Goal: Information Seeking & Learning: Learn about a topic

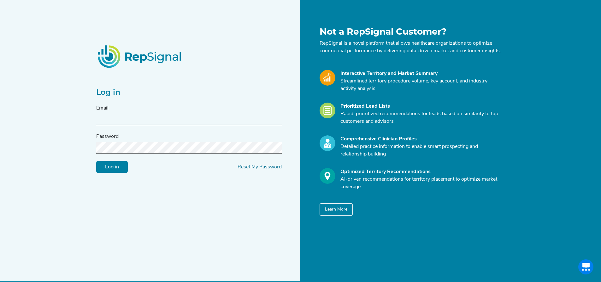
click at [151, 119] on input "text" at bounding box center [188, 120] width 185 height 12
type input "[PERSON_NAME][EMAIL_ADDRESS][DOMAIN_NAME]"
click at [110, 169] on input "Log in" at bounding box center [112, 167] width 32 height 12
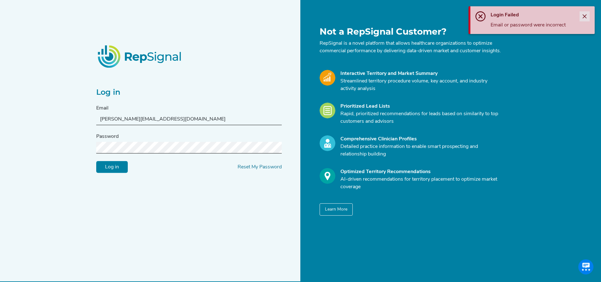
click at [584, 15] on icon "Close" at bounding box center [584, 16] width 5 height 5
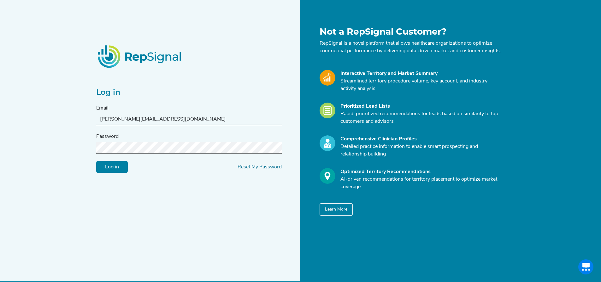
click at [115, 170] on input "Log in" at bounding box center [112, 167] width 32 height 12
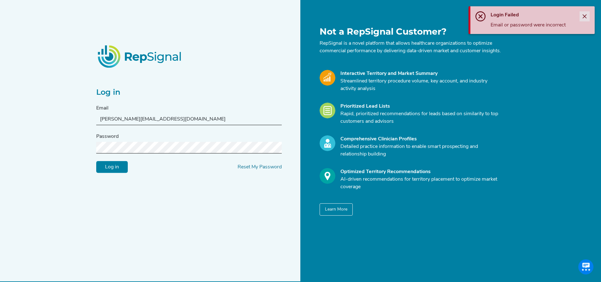
click at [585, 16] on icon "Close" at bounding box center [584, 16] width 5 height 5
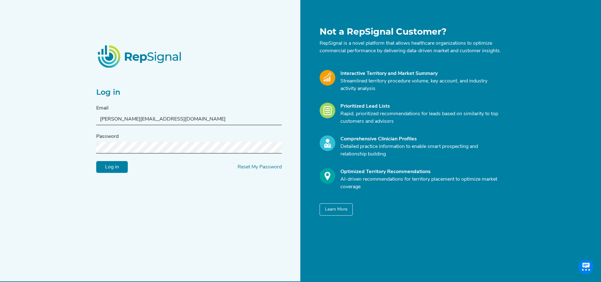
click at [85, 153] on div "Log in Email [EMAIL_ADDRESS][DOMAIN_NAME] Password Log in Reset My Password Not…" at bounding box center [300, 147] width 601 height 294
click at [113, 170] on input "Log in" at bounding box center [112, 167] width 32 height 12
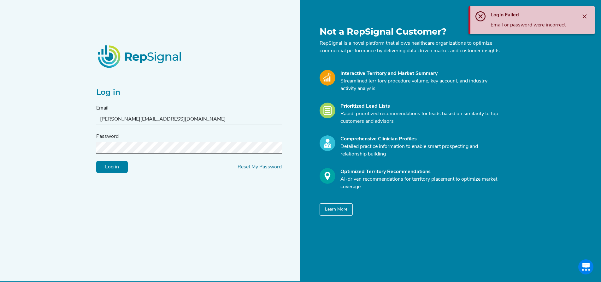
click at [56, 149] on div "Log in Email [EMAIL_ADDRESS][DOMAIN_NAME] Password Log in Reset My Password Not…" at bounding box center [300, 147] width 601 height 294
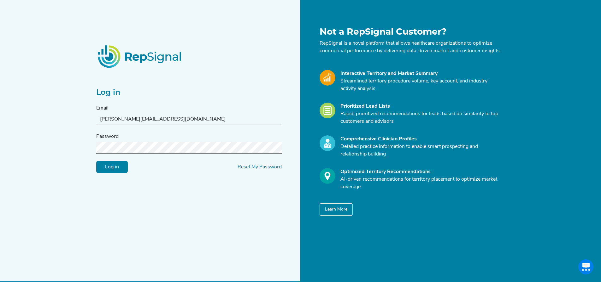
click at [106, 171] on input "Log in" at bounding box center [112, 167] width 32 height 12
click at [107, 171] on input "Log in" at bounding box center [112, 167] width 32 height 12
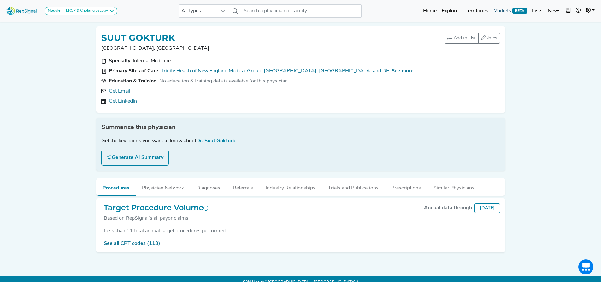
click at [495, 10] on link "Markets BETA" at bounding box center [509, 11] width 38 height 13
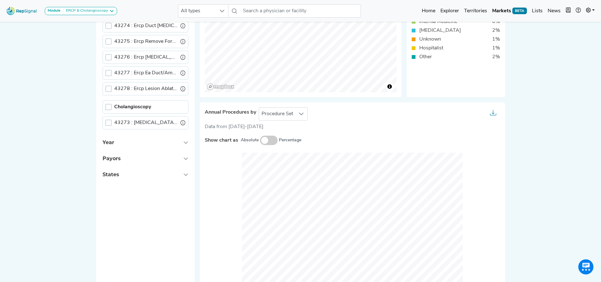
scroll to position [95, 0]
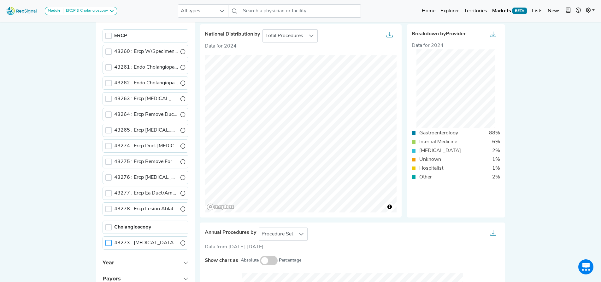
click at [108, 244] on div at bounding box center [108, 243] width 6 height 6
click at [546, 152] on div "Module ERCP & Cholangioscopy Barrx Bravo & Digitrapper ERCP & Cholangioscopy EU…" at bounding box center [300, 287] width 601 height 764
click at [112, 243] on div "43273 : [MEDICAL_DATA] Pancreatoscopy" at bounding box center [145, 243] width 86 height 13
click at [110, 243] on icon at bounding box center [108, 243] width 4 height 4
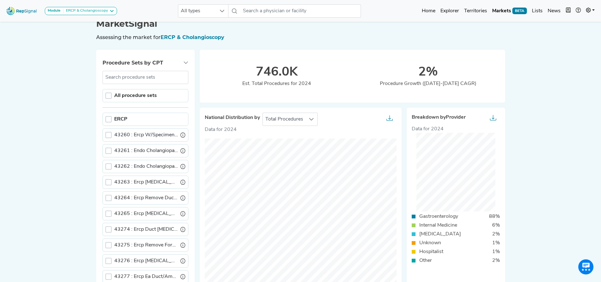
scroll to position [0, 0]
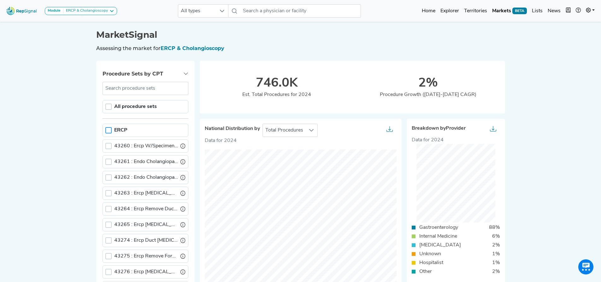
click at [108, 131] on div at bounding box center [108, 130] width 6 height 6
click at [268, 14] on input "text" at bounding box center [300, 10] width 120 height 13
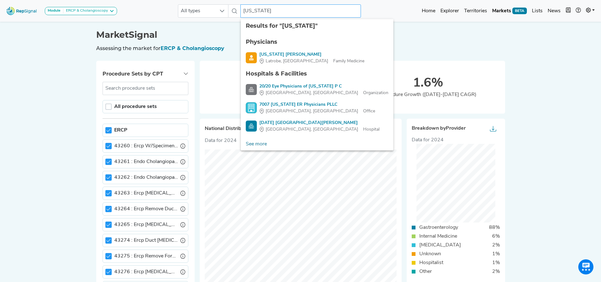
type input "[US_STATE]"
click at [377, 28] on div "MarketSignal Assessing the market for ERCP & Cholangioscopy" at bounding box center [300, 35] width 409 height 31
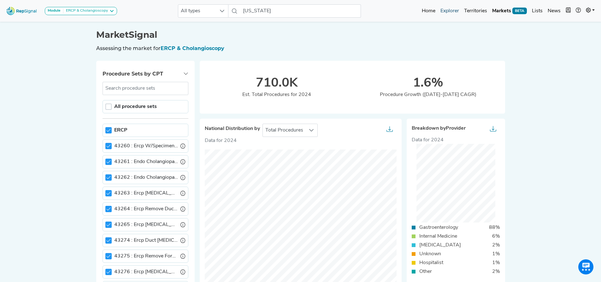
click at [450, 12] on link "Explorer" at bounding box center [450, 11] width 24 height 13
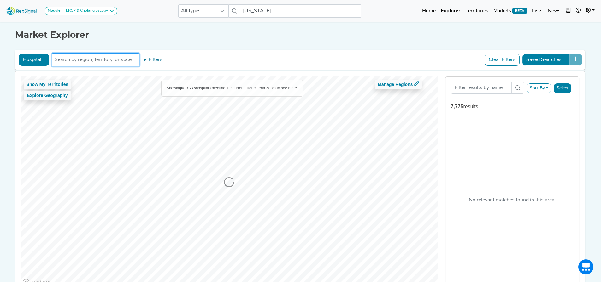
click at [101, 59] on input "text" at bounding box center [96, 60] width 82 height 8
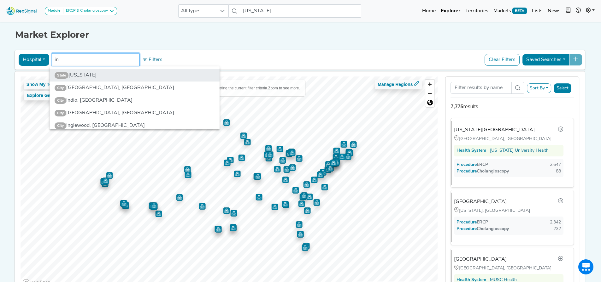
type input "in"
click at [90, 77] on li "State [US_STATE]" at bounding box center [134, 75] width 170 height 13
